Goal: Feedback & Contribution: Leave review/rating

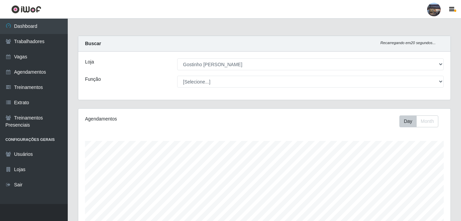
select select "303"
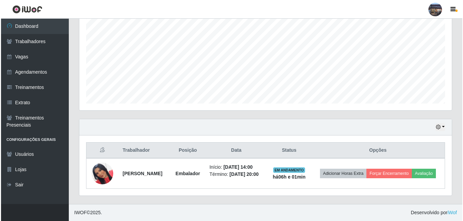
scroll to position [141, 372]
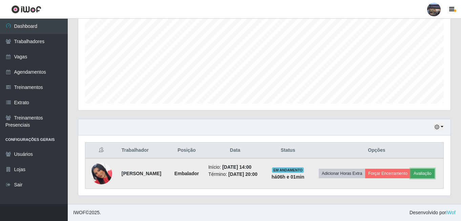
click at [433, 172] on button "Avaliação" at bounding box center [423, 172] width 24 height 9
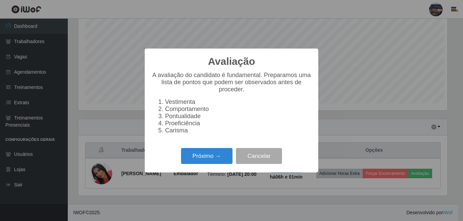
scroll to position [141, 369]
click at [217, 153] on button "Próximo →" at bounding box center [206, 156] width 51 height 16
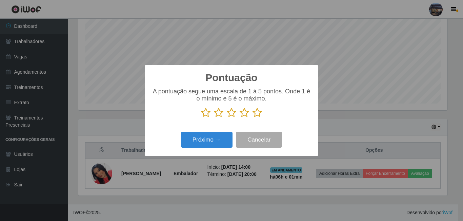
click at [231, 110] on icon at bounding box center [231, 112] width 9 height 10
click at [227, 118] on input "radio" at bounding box center [227, 118] width 0 height 0
click at [213, 137] on button "Próximo →" at bounding box center [206, 139] width 51 height 16
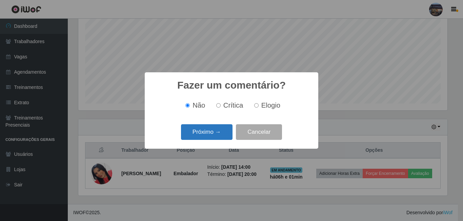
click at [219, 131] on button "Próximo →" at bounding box center [206, 132] width 51 height 16
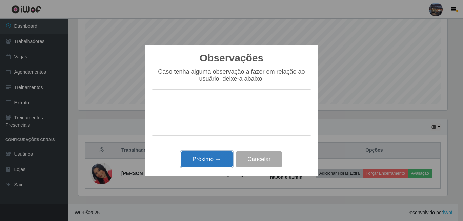
click at [211, 153] on button "Próximo →" at bounding box center [206, 159] width 51 height 16
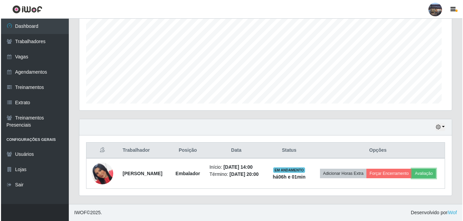
scroll to position [141, 372]
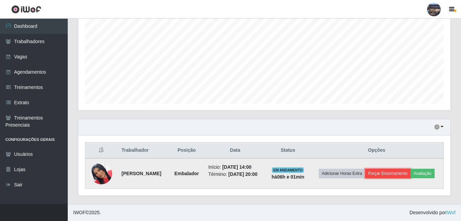
click at [388, 172] on button "Forçar Encerramento" at bounding box center [387, 172] width 45 height 9
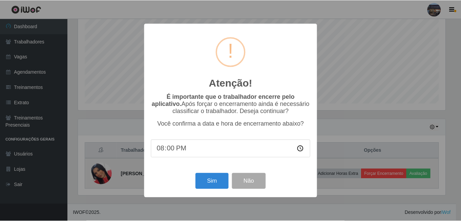
scroll to position [141, 369]
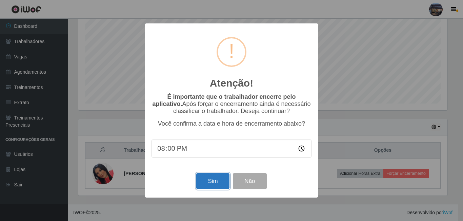
click at [207, 180] on button "Sim" at bounding box center [212, 181] width 33 height 16
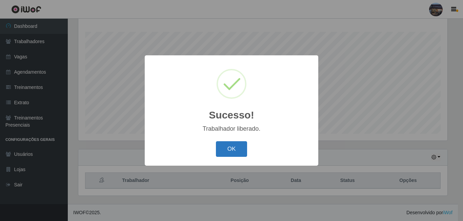
click at [232, 149] on button "OK" at bounding box center [232, 149] width 32 height 16
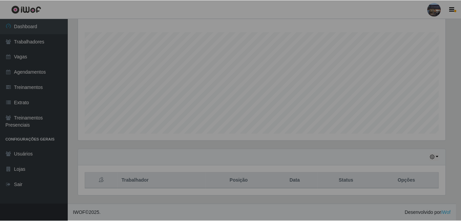
scroll to position [141, 372]
